Goal: Transaction & Acquisition: Purchase product/service

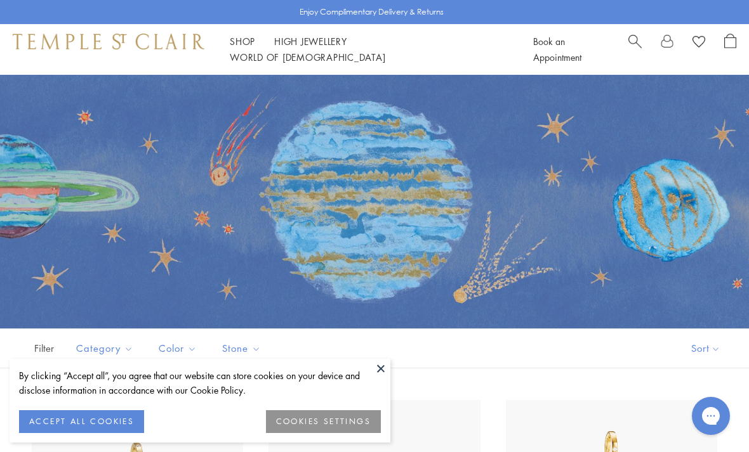
click at [107, 418] on button "ACCEPT ALL COOKIES" at bounding box center [81, 422] width 125 height 23
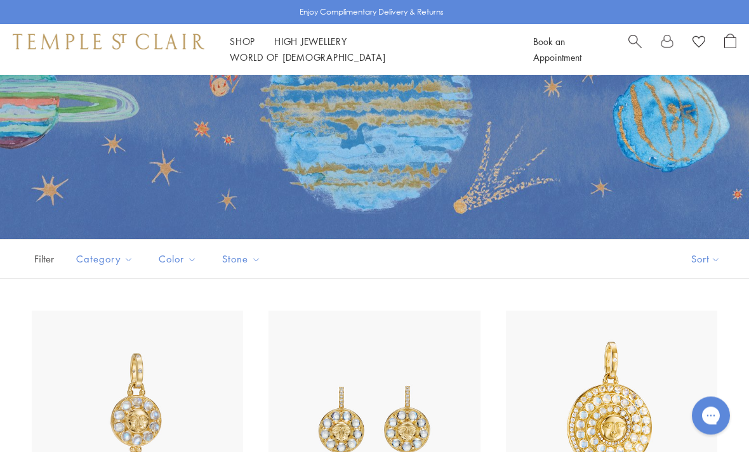
scroll to position [72, 0]
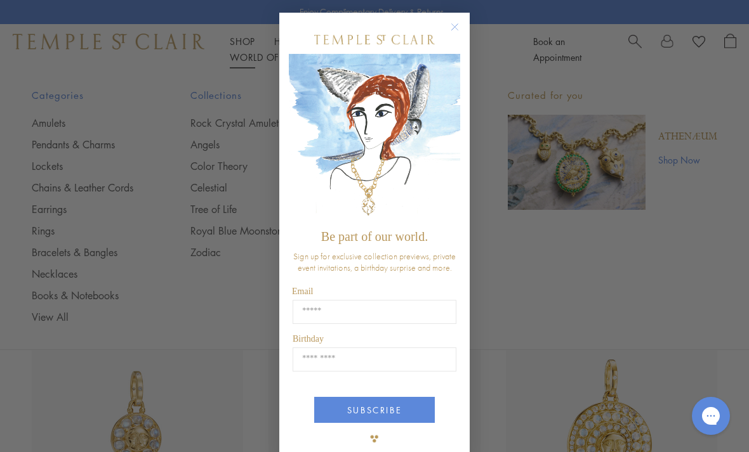
click at [461, 114] on form "Be part of our world. Sign up for exclusive collection previews, private event …" at bounding box center [374, 239] width 190 height 452
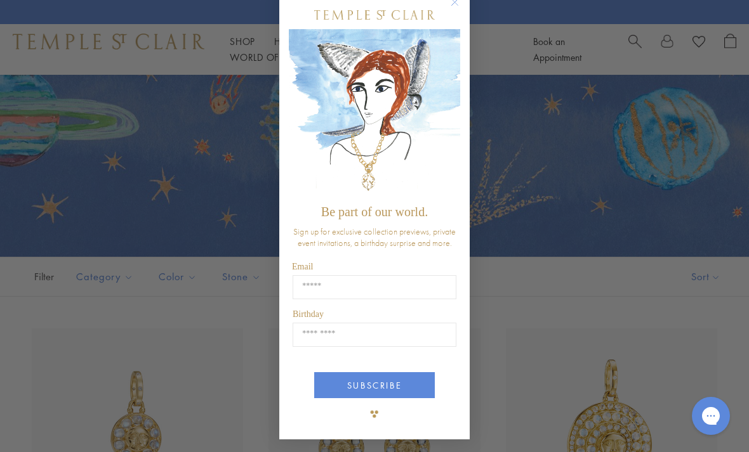
scroll to position [27, 0]
click at [461, 8] on icon "Close dialog" at bounding box center [455, 2] width 16 height 16
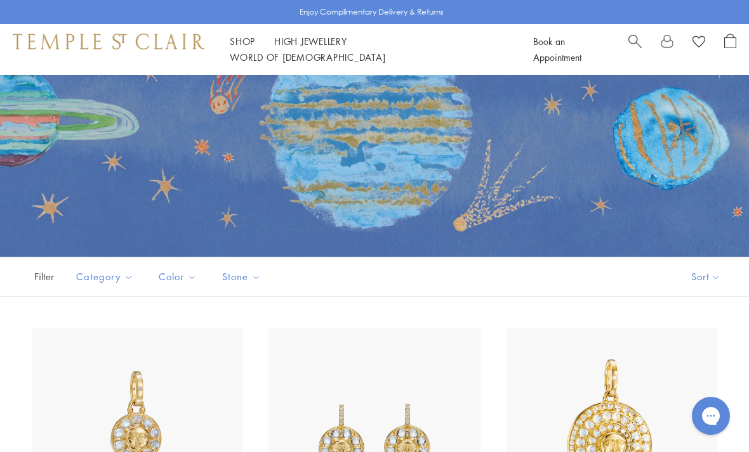
scroll to position [25, 0]
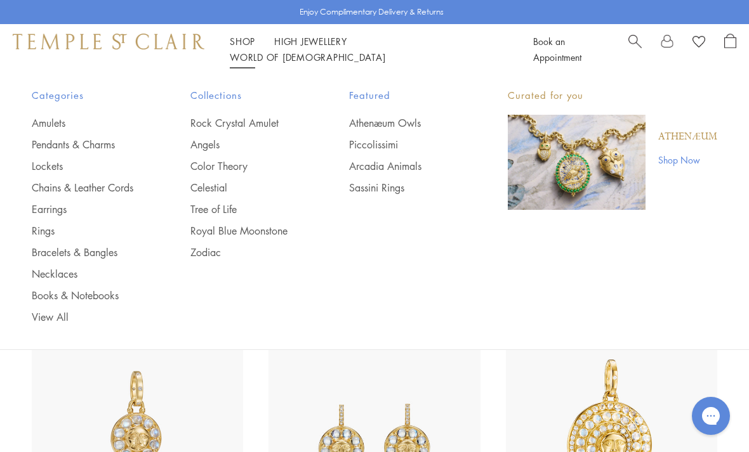
click at [213, 148] on link "Angels" at bounding box center [244, 145] width 108 height 14
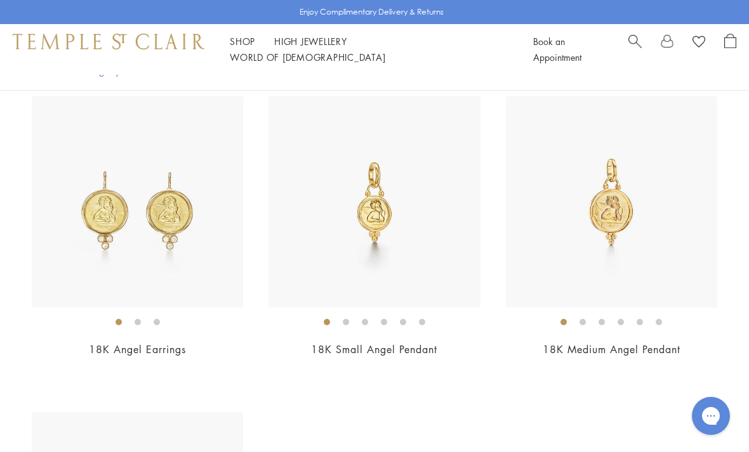
scroll to position [1265, 0]
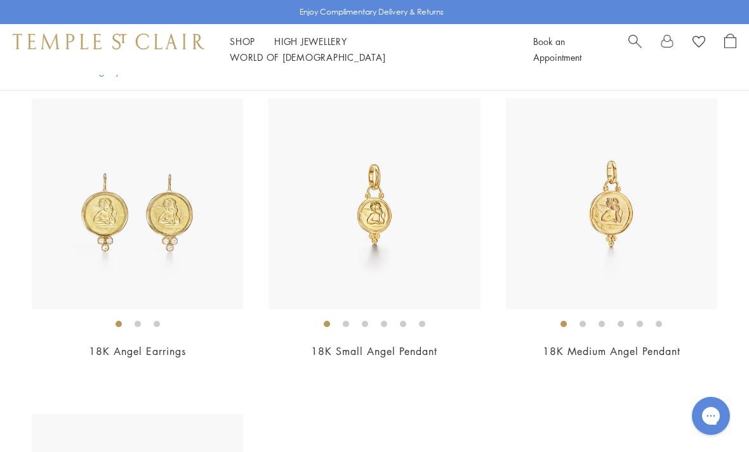
click at [639, 47] on span "Search" at bounding box center [634, 40] width 13 height 13
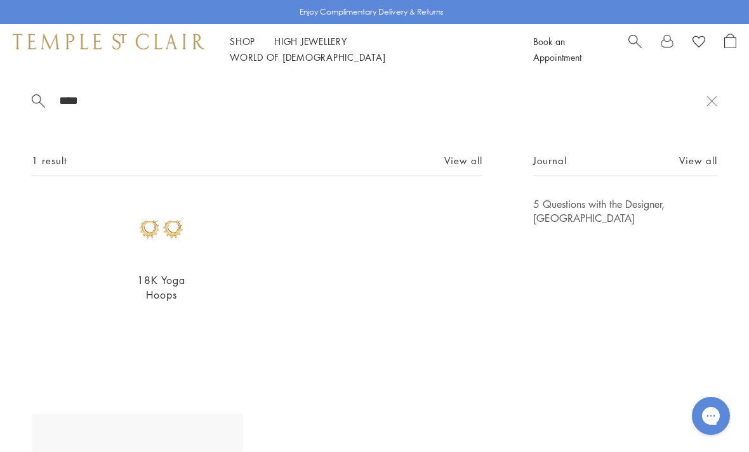
type input "****"
click at [158, 229] on img at bounding box center [161, 229] width 64 height 64
